Goal: Transaction & Acquisition: Purchase product/service

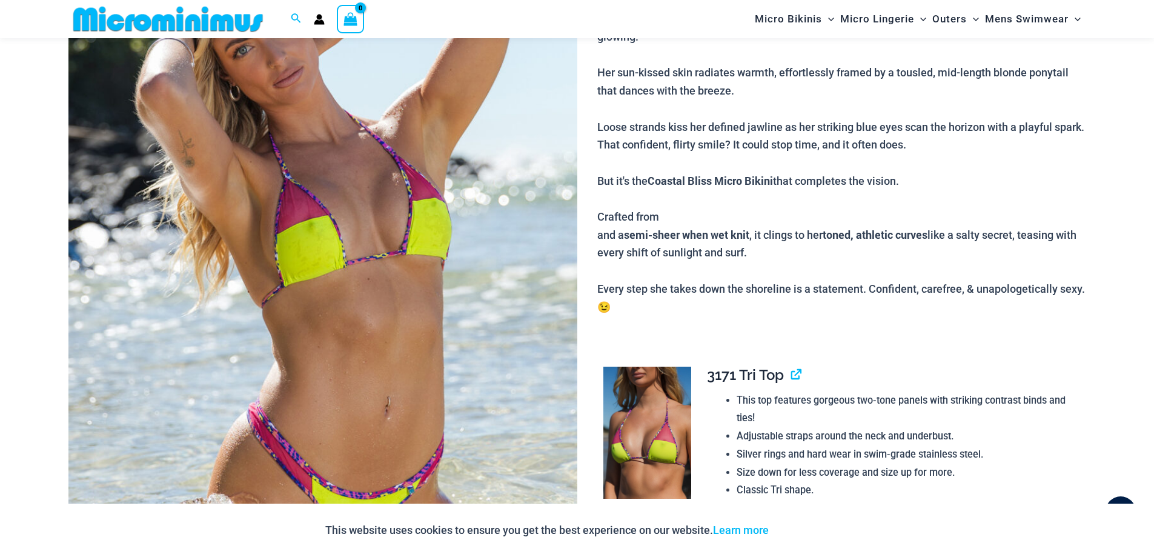
scroll to position [231, 0]
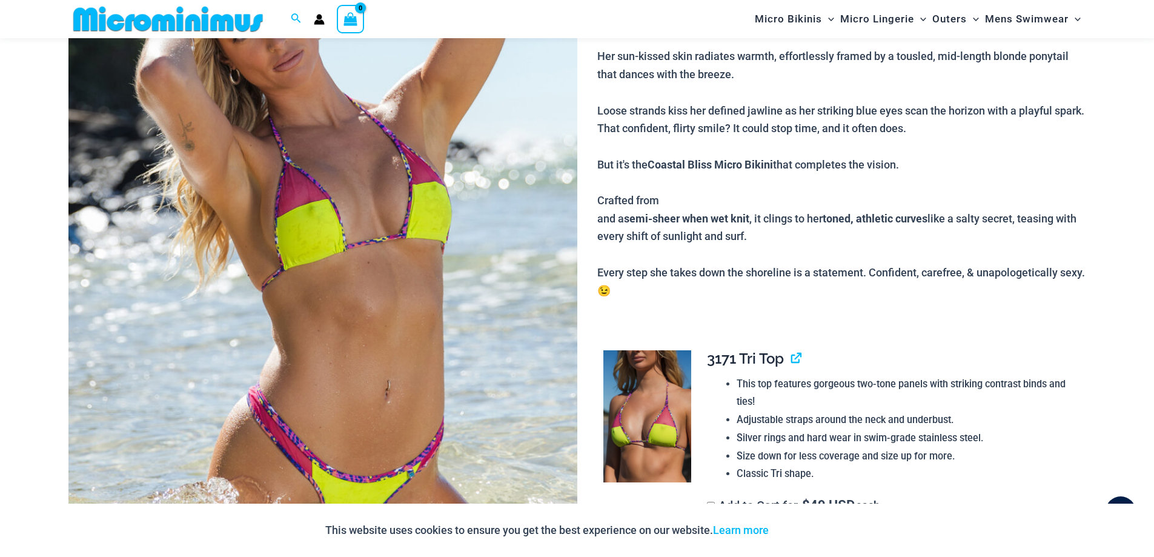
click at [257, 178] on img at bounding box center [322, 263] width 509 height 768
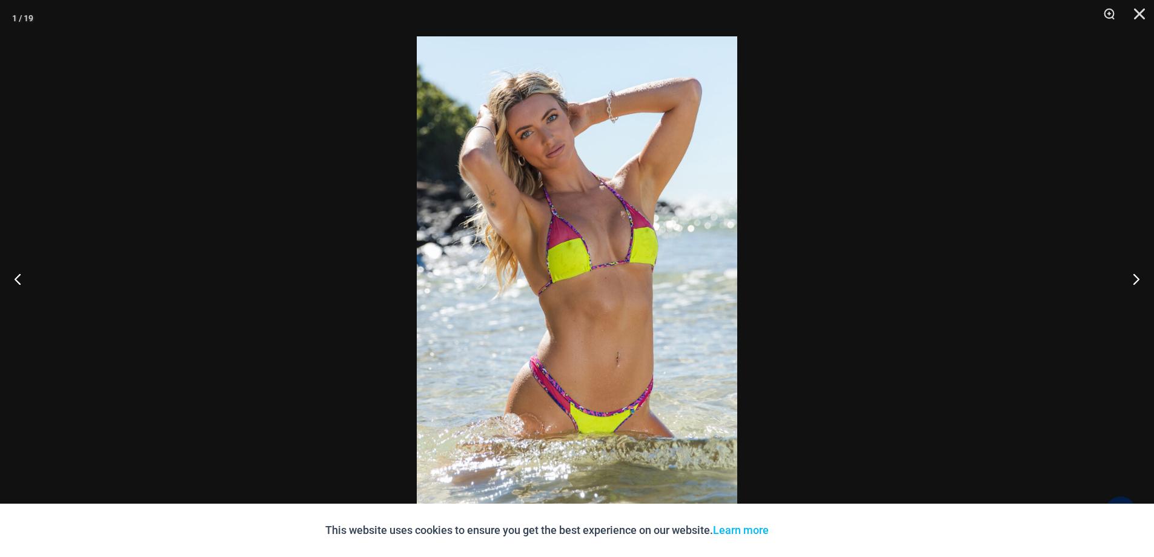
click at [564, 263] on img at bounding box center [577, 278] width 321 height 484
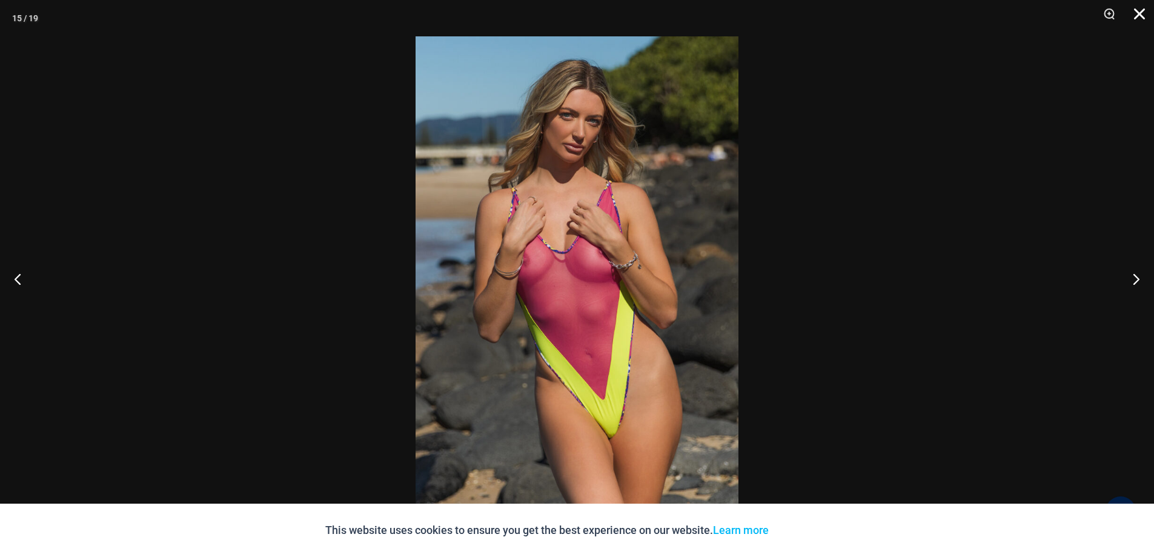
click at [1138, 12] on button "Close" at bounding box center [1135, 18] width 30 height 36
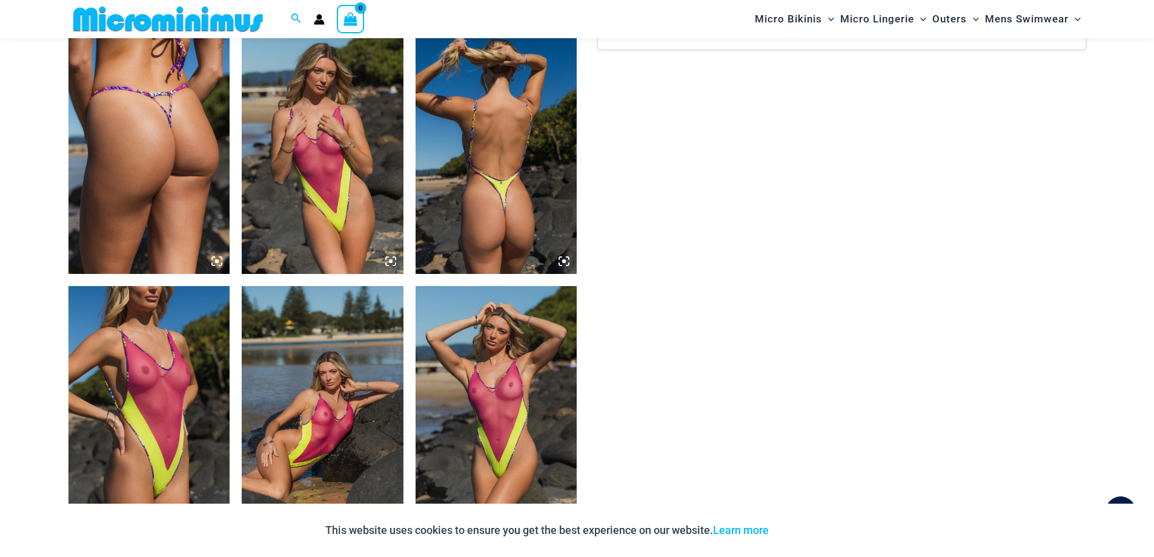
scroll to position [1807, 0]
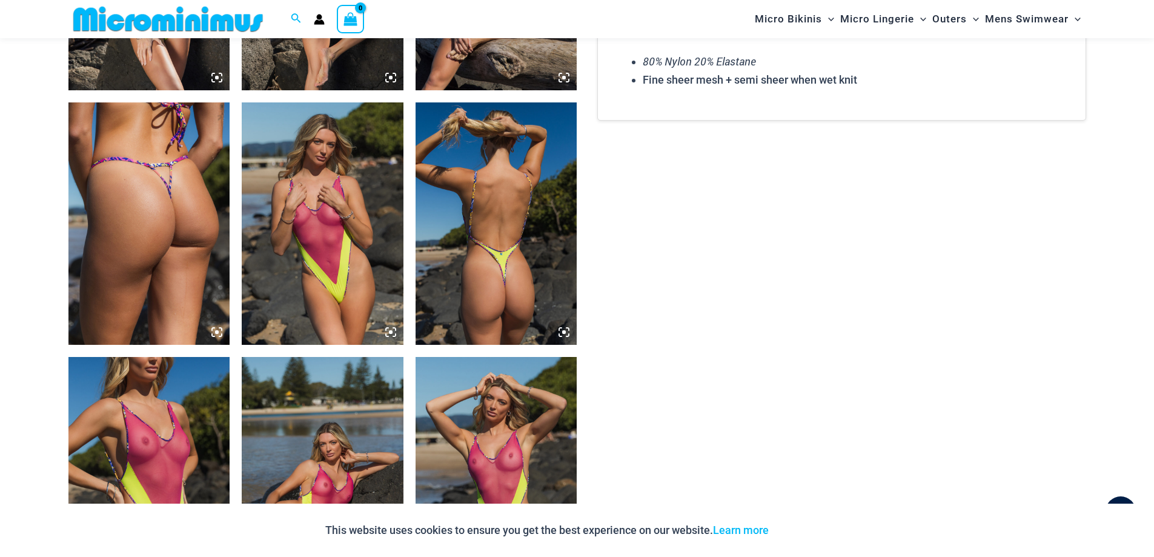
click at [390, 332] on icon at bounding box center [391, 332] width 4 height 4
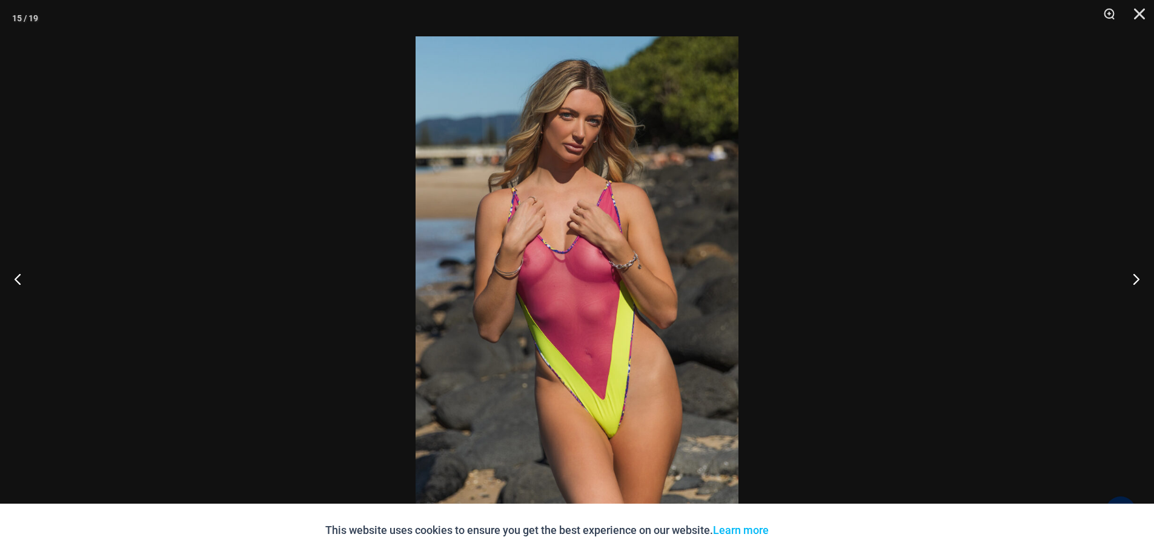
click at [543, 246] on img at bounding box center [577, 278] width 323 height 484
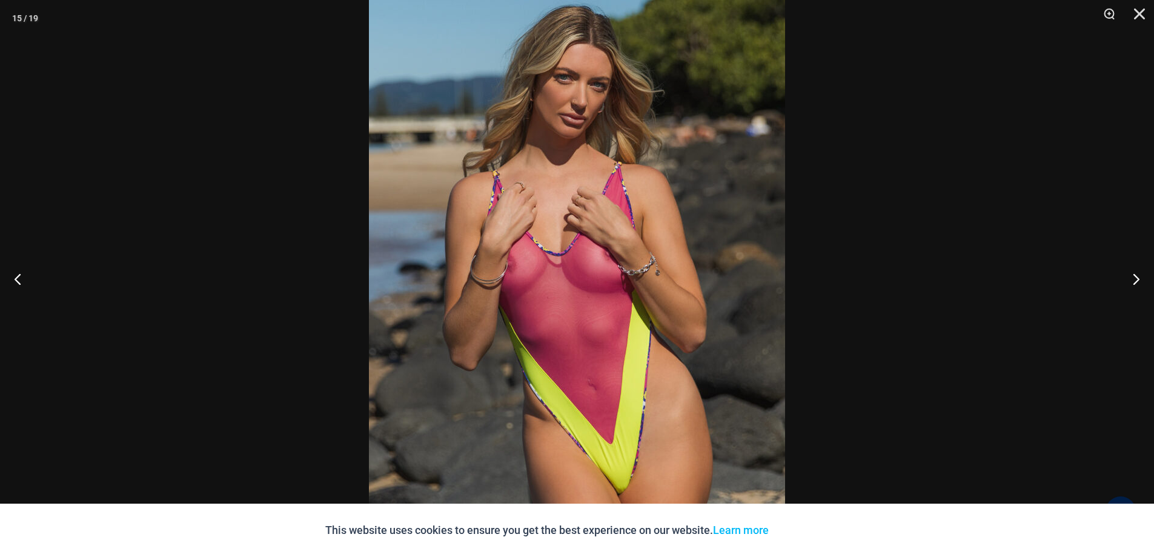
click at [543, 247] on img at bounding box center [577, 288] width 416 height 624
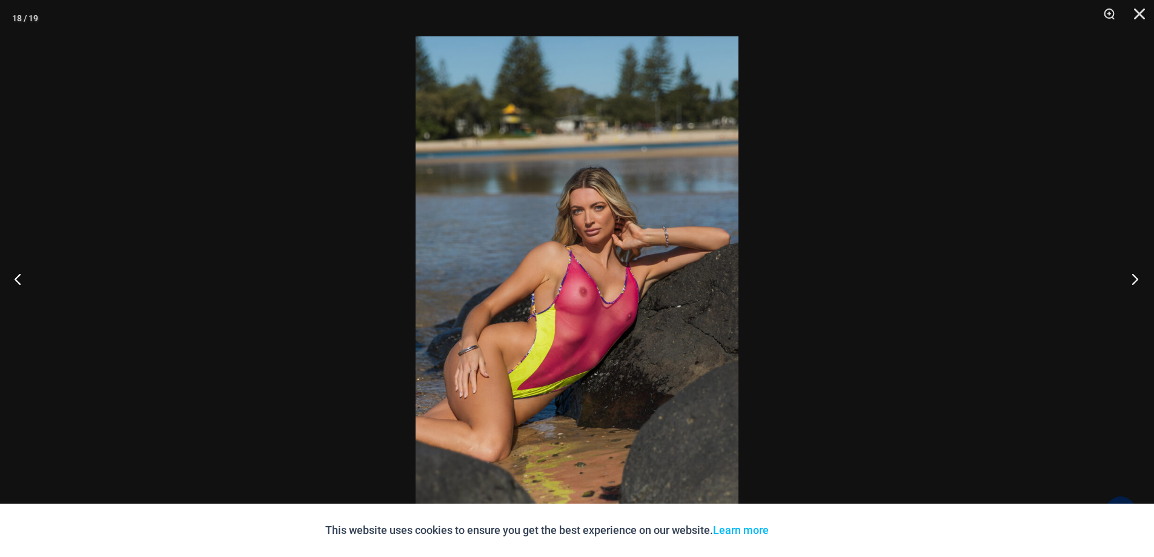
click at [1135, 281] on button "Next" at bounding box center [1131, 278] width 45 height 61
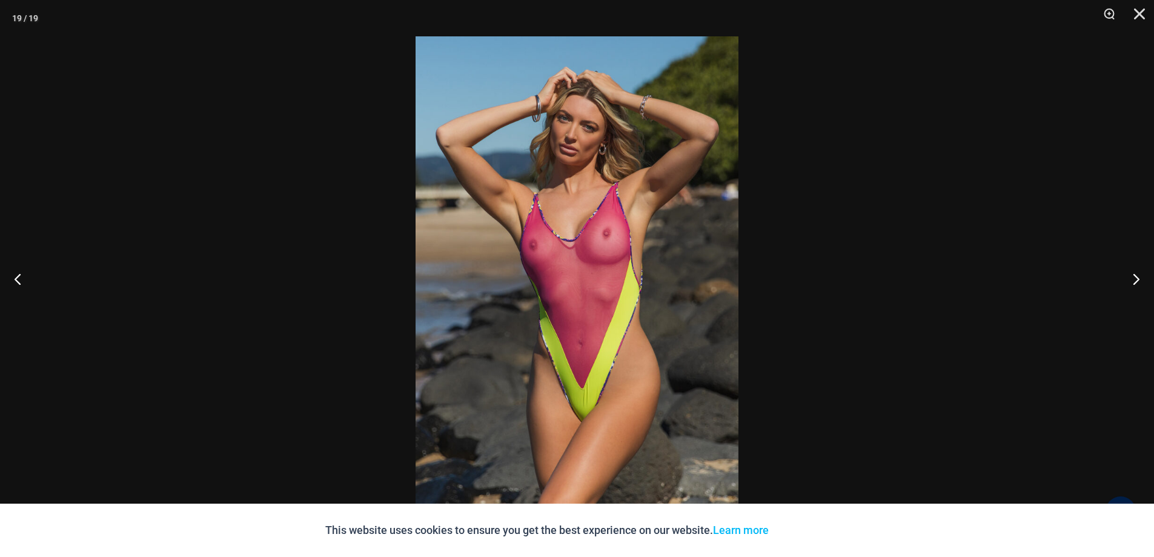
scroll to position [1989, 0]
click at [620, 532] on p "This website uses cookies to ensure you get the best experience on our website.…" at bounding box center [547, 530] width 444 height 18
click at [916, 395] on div at bounding box center [577, 278] width 1154 height 557
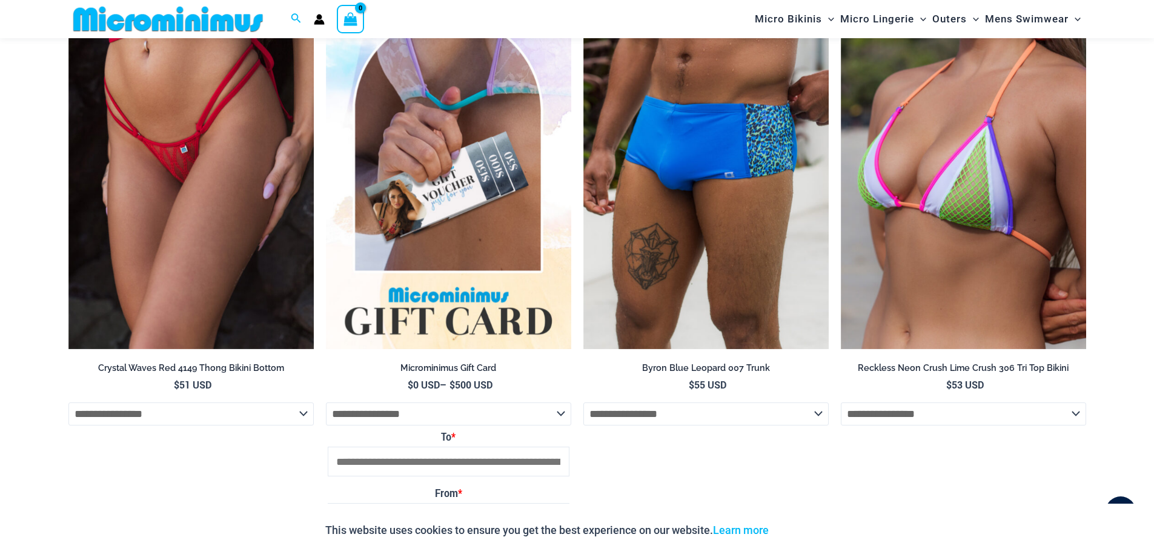
scroll to position [3019, 0]
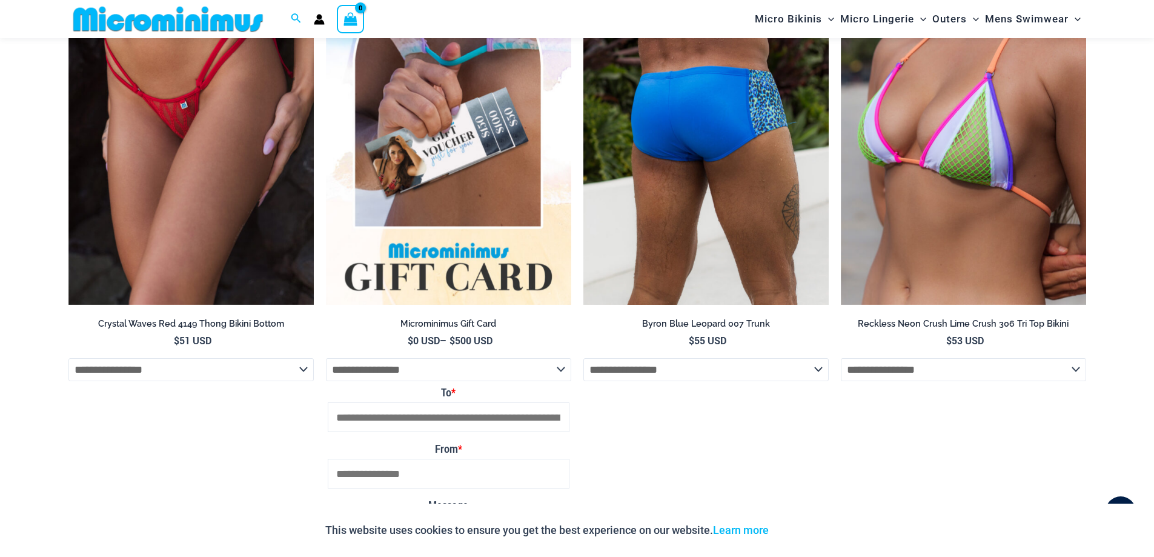
click at [820, 369] on select "**********" at bounding box center [705, 369] width 245 height 23
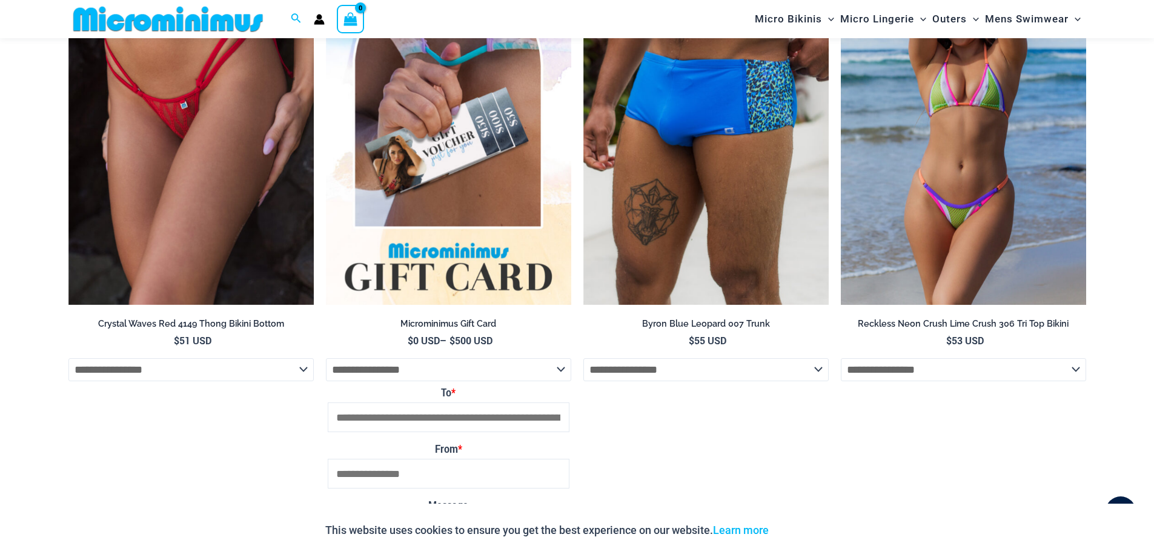
click at [917, 426] on li "**********" at bounding box center [963, 292] width 245 height 711
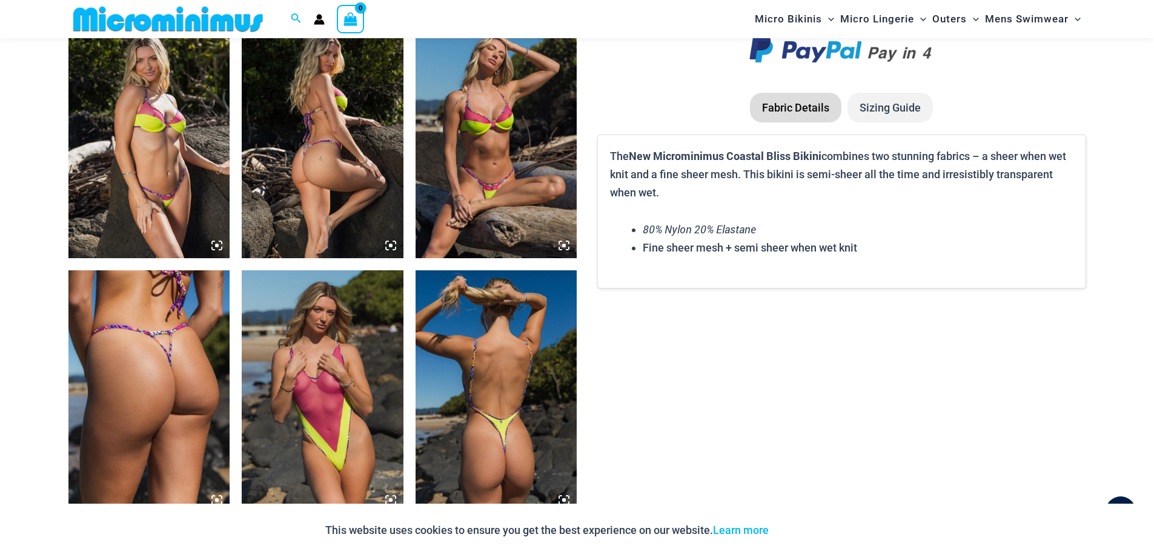
scroll to position [1625, 0]
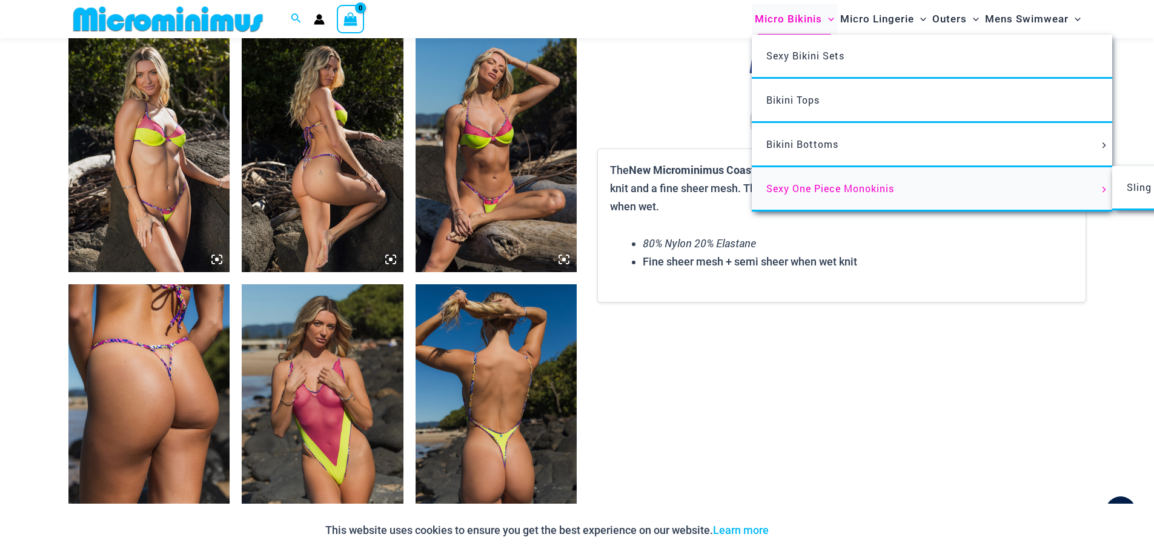
click at [829, 188] on span "Sexy One Piece Monokinis" at bounding box center [830, 188] width 128 height 13
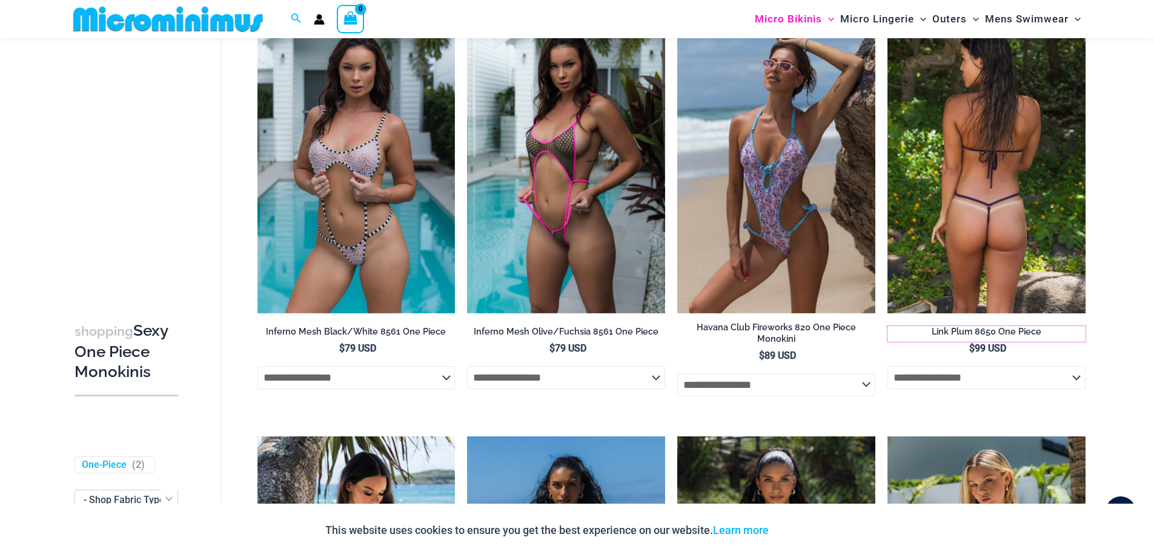
scroll to position [1322, 0]
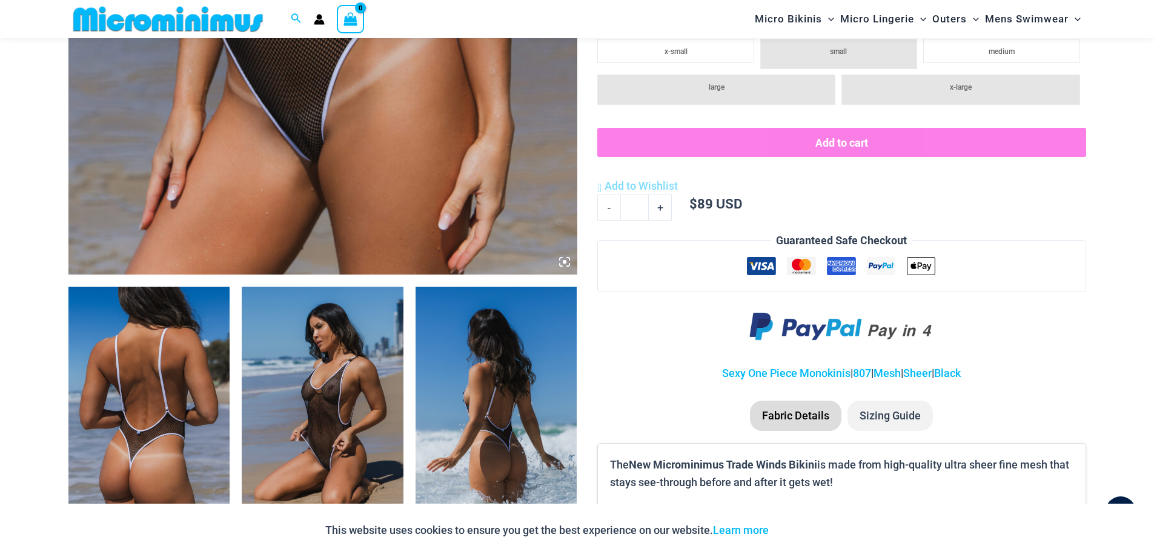
scroll to position [656, 0]
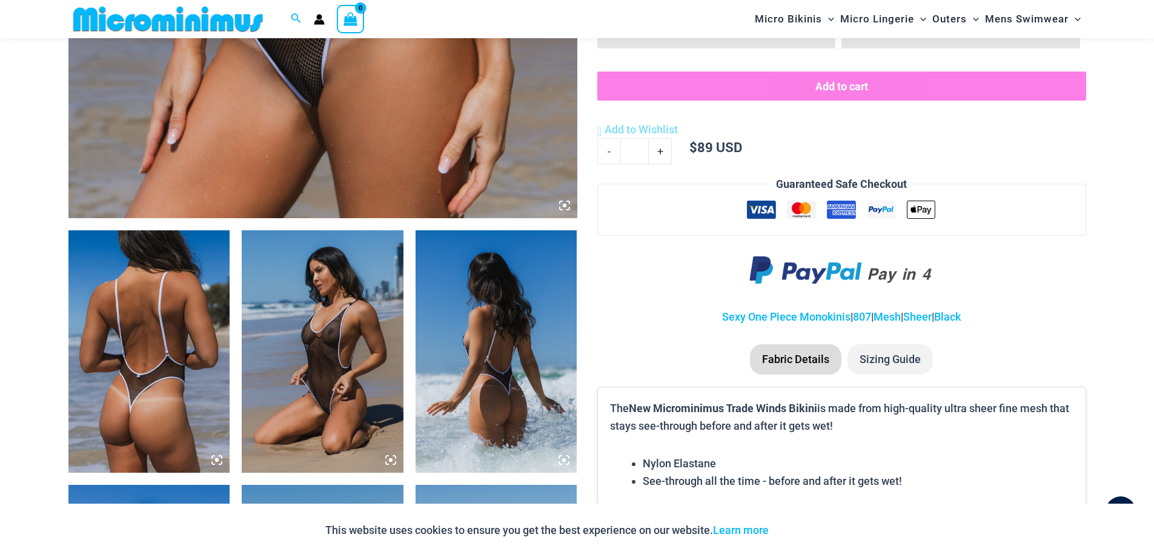
click at [561, 204] on icon at bounding box center [564, 205] width 11 height 11
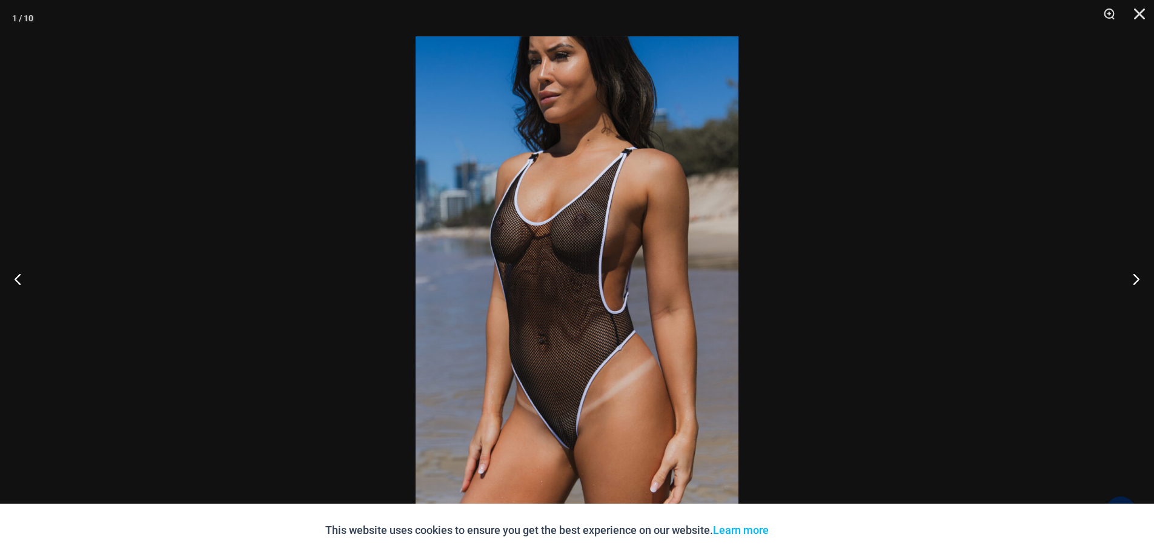
click at [511, 239] on img at bounding box center [577, 278] width 323 height 484
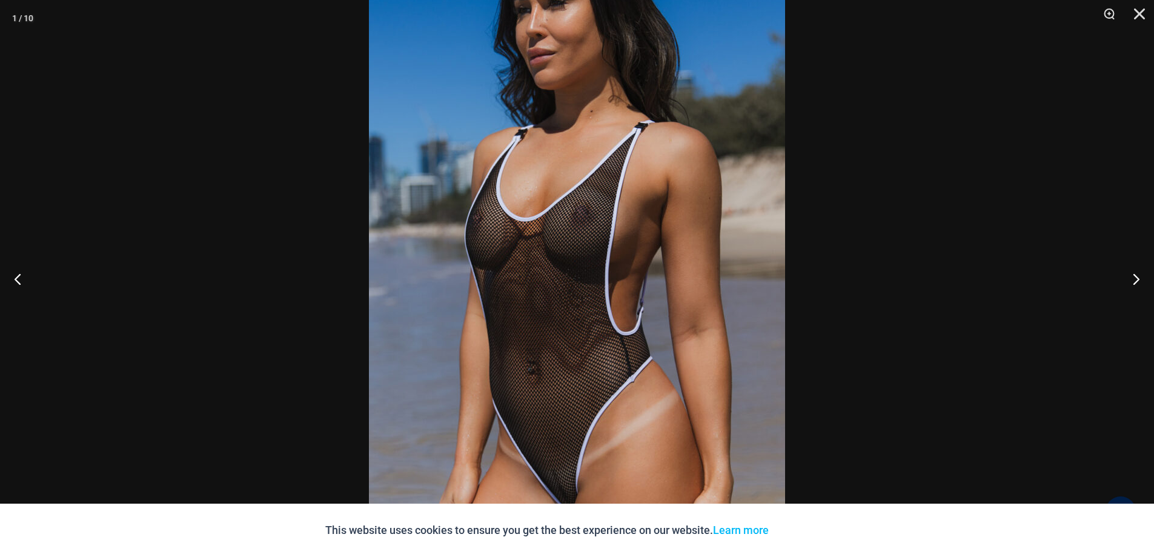
click at [491, 238] on img at bounding box center [577, 290] width 416 height 624
